Goal: Task Accomplishment & Management: Manage account settings

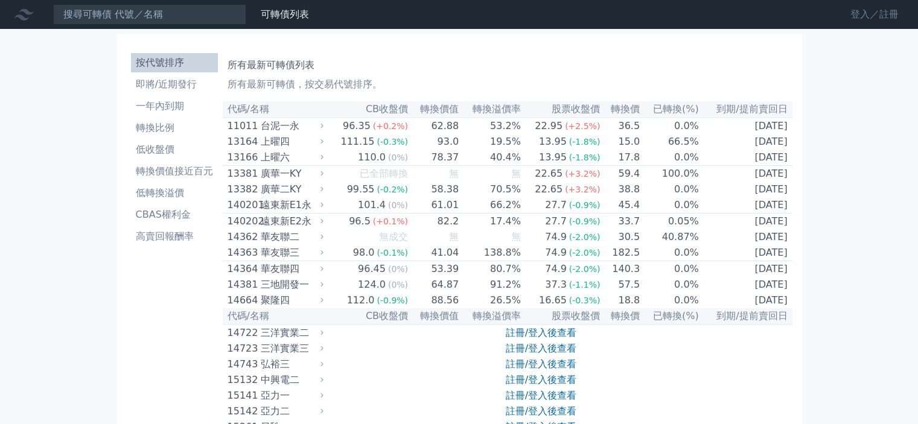
click at [865, 16] on link "登入／註冊" at bounding box center [875, 14] width 68 height 19
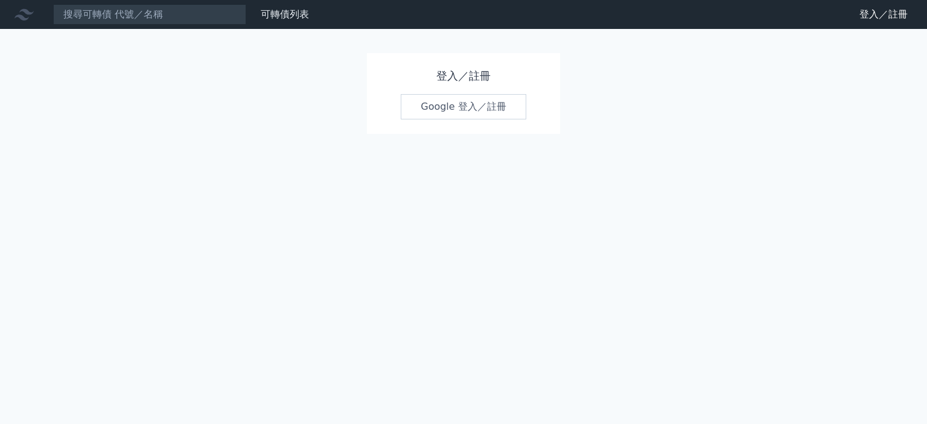
click at [467, 101] on link "Google 登入／註冊" at bounding box center [464, 106] width 126 height 25
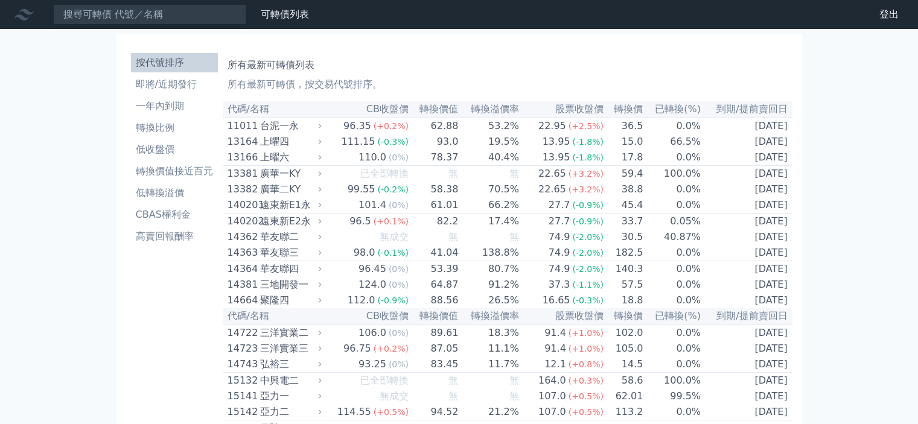
scroll to position [3178, 0]
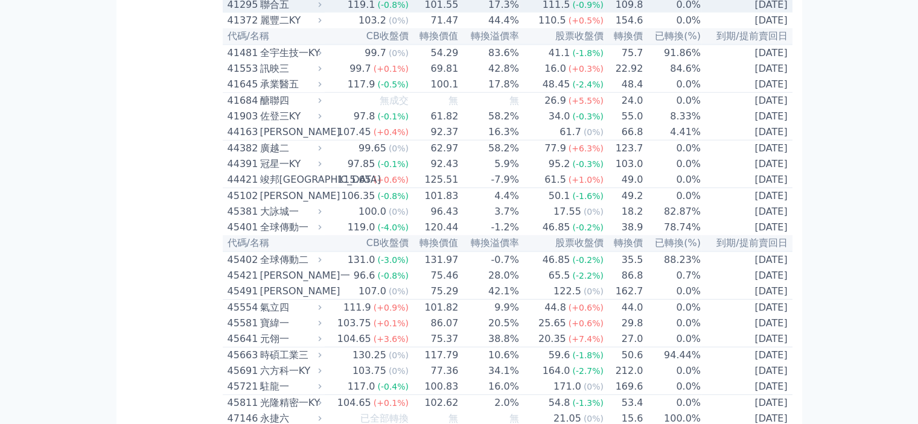
click at [345, 13] on td "119.1 (-0.8%)" at bounding box center [367, 5] width 84 height 16
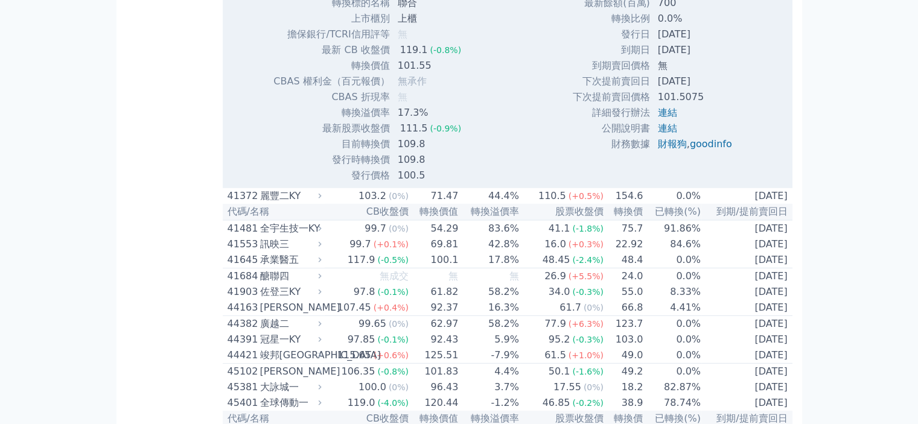
scroll to position [3239, 0]
